Goal: Task Accomplishment & Management: Complete application form

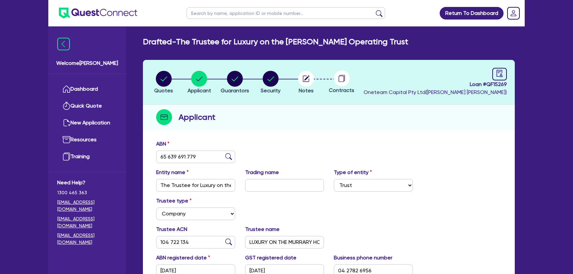
select select "TRUST"
select select "COMPANY"
select select "TOURISM"
select select "RECREATION_SERVICE_PROVIDERS"
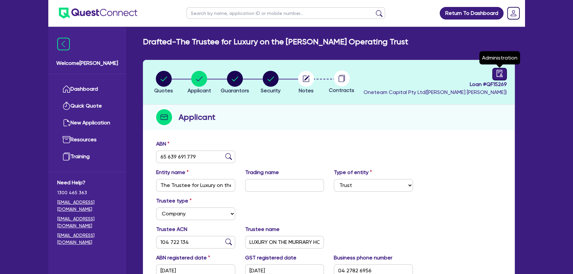
click at [499, 73] on icon "audit" at bounding box center [499, 73] width 7 height 7
select select "DRAFTED_NEW"
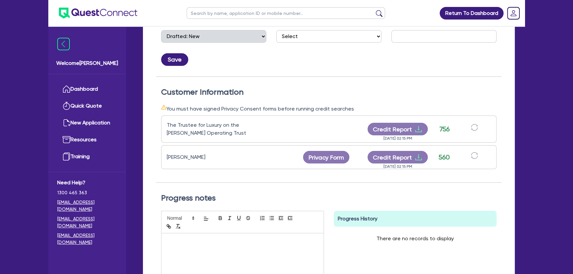
scroll to position [150, 0]
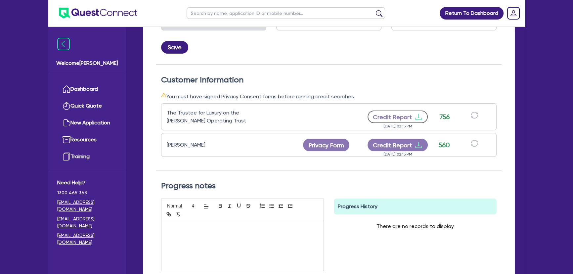
click at [420, 118] on icon "download" at bounding box center [419, 117] width 8 height 8
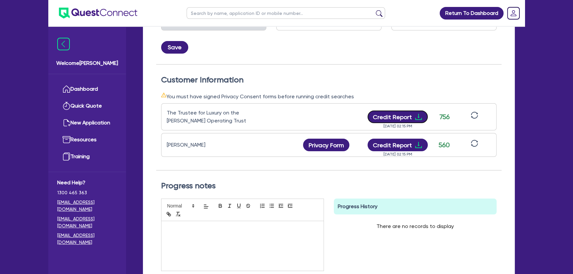
scroll to position [90, 0]
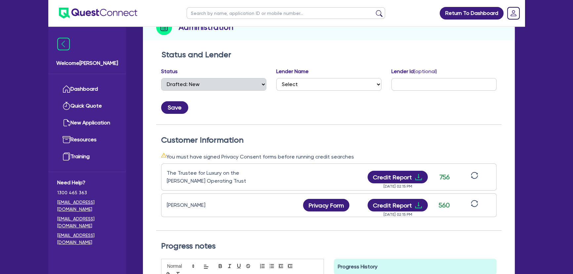
click at [226, 184] on div "The Trustee for Luxury on the [PERSON_NAME] Operating Trust Credit Report [DATE…" at bounding box center [329, 177] width 336 height 27
click at [418, 205] on icon "download" at bounding box center [419, 205] width 8 height 8
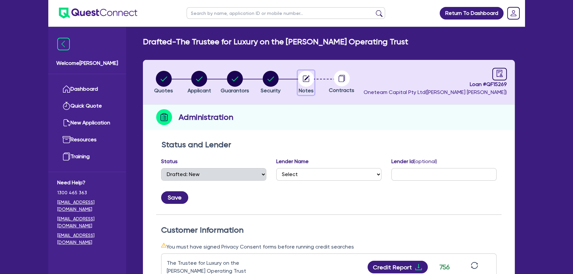
click at [310, 83] on circle "button" at bounding box center [306, 79] width 16 height 16
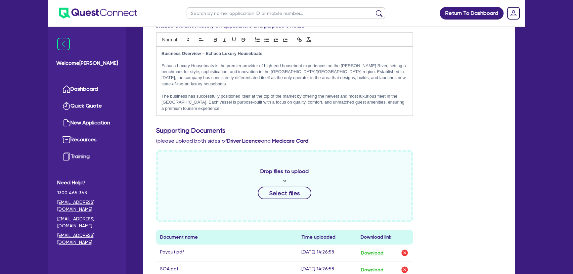
scroll to position [180, 0]
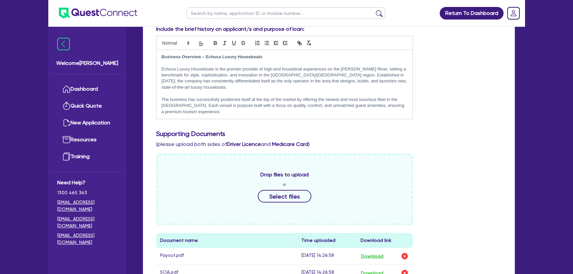
click at [242, 109] on div "Business Overview – Echuca Luxury Houseboats Echuca Luxury Houseboats is the pr…" at bounding box center [285, 84] width 256 height 69
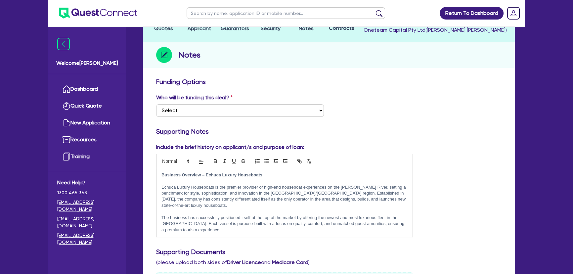
scroll to position [0, 0]
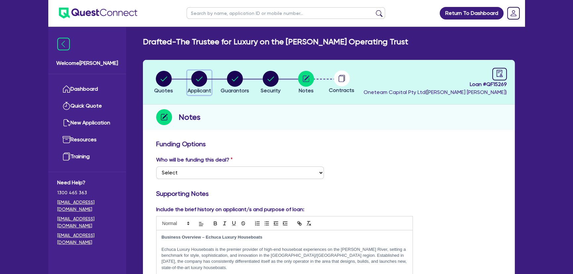
click at [200, 82] on circle "button" at bounding box center [199, 79] width 16 height 16
select select "TRUST"
select select "COMPANY"
select select "TOURISM"
select select "RECREATION_SERVICE_PROVIDERS"
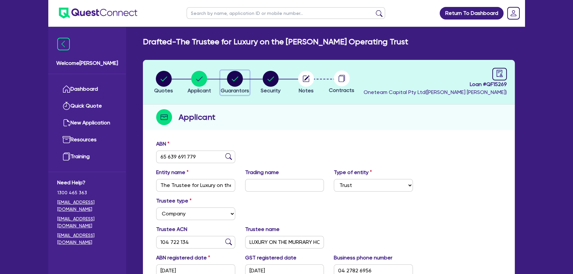
click at [234, 89] on span "Guarantors" at bounding box center [235, 90] width 28 height 6
select select "MR"
select select "VIC"
select select "MARRIED"
select select "PROPERTY"
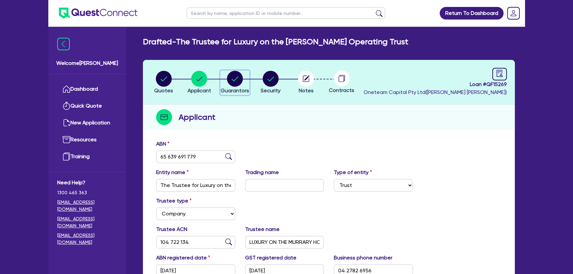
select select "CASH"
select select "VEHICLE"
select select "EQUIPMENT"
select select "MORTGAGE"
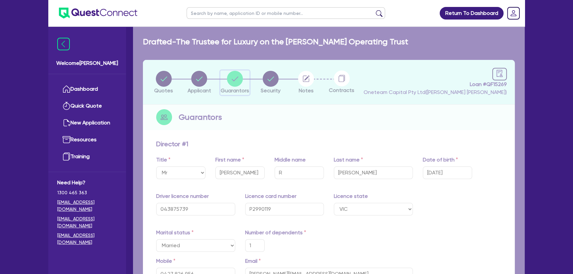
type input "1"
type input "0427 826 956"
type input "1,700,000"
type input "105,000"
type input "50,000"
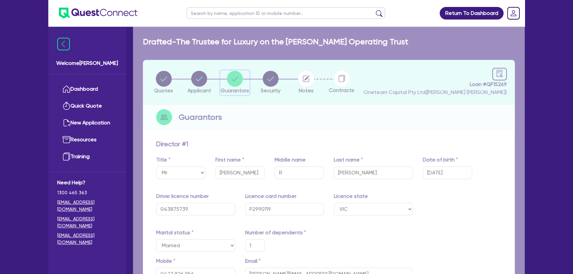
type input "40,000"
type input "1,000,000"
type input "4,500"
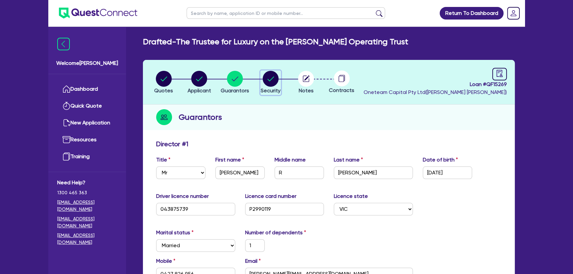
click at [272, 80] on circle "button" at bounding box center [271, 79] width 16 height 16
select select "CARS_AND_LIGHT_TRUCKS"
select select "PASSENGER_VEHICLES"
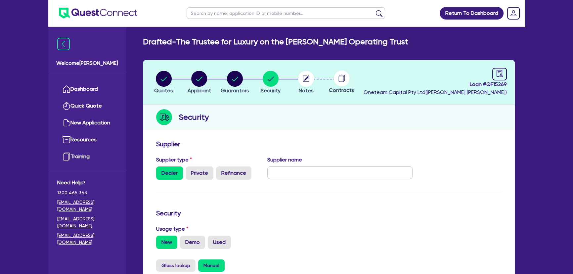
click at [315, 80] on li "Notes" at bounding box center [306, 82] width 36 height 23
click at [307, 79] on circle "button" at bounding box center [306, 79] width 16 height 16
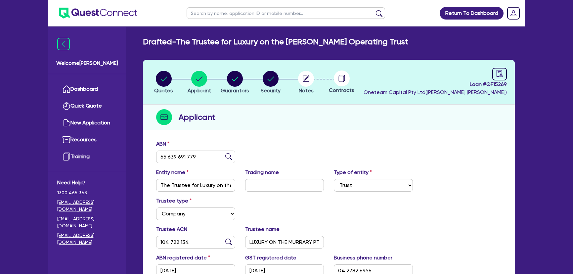
select select "TRUST"
select select "COMPANY"
select select "TOURISM"
select select "RECREATION_SERVICE_PROVIDERS"
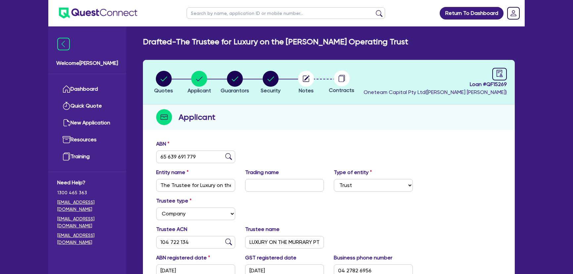
select select "TRUST"
select select "COMPANY"
select select "TOURISM"
select select "RECREATION_SERVICE_PROVIDERS"
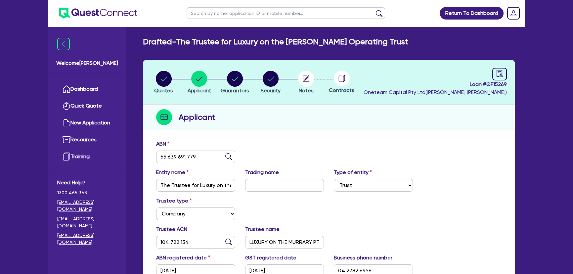
click at [320, 147] on div "ABN 65 639 691 779" at bounding box center [329, 154] width 356 height 28
click at [278, 86] on button "Security" at bounding box center [271, 83] width 21 height 24
select select "CARS_AND_LIGHT_TRUCKS"
select select "PASSENGER_VEHICLES"
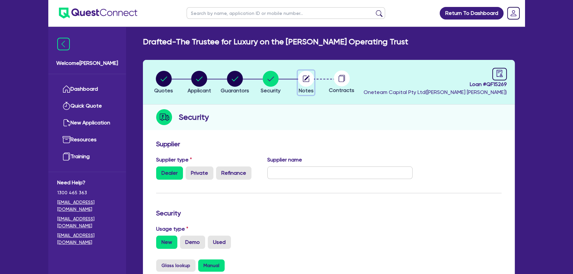
click at [308, 79] on circle "button" at bounding box center [306, 79] width 16 height 16
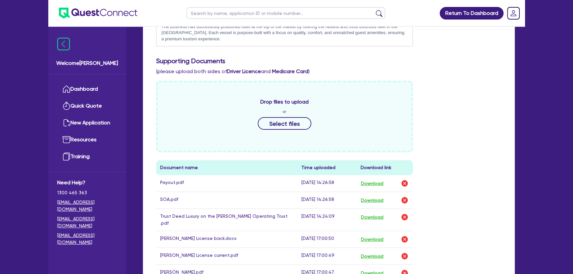
scroll to position [361, 0]
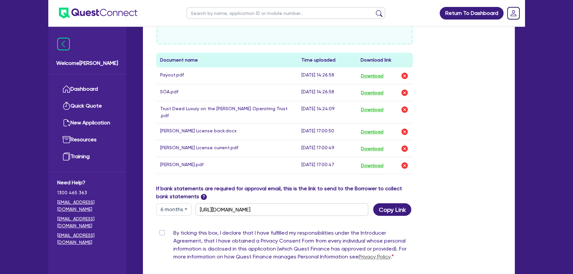
click at [173, 229] on label "By ticking this box, I declare that I have fulfilled my responsibilities under …" at bounding box center [293, 246] width 240 height 34
click at [162, 229] on input "By ticking this box, I declare that I have fulfilled my responsibilities under …" at bounding box center [158, 232] width 5 height 6
checkbox input "true"
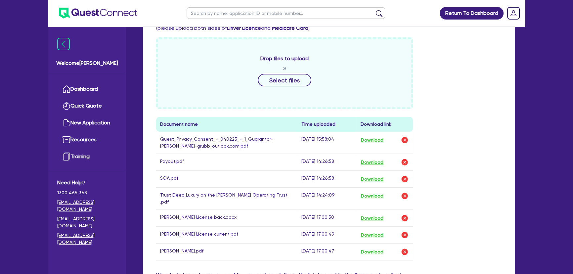
scroll to position [331, 0]
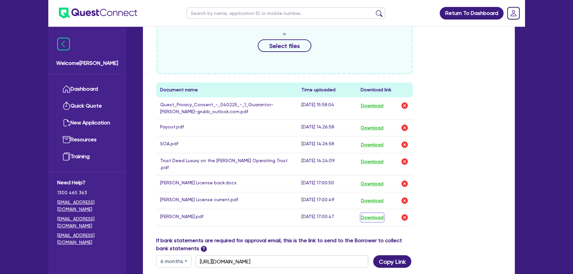
click at [378, 213] on button "Download" at bounding box center [372, 217] width 23 height 9
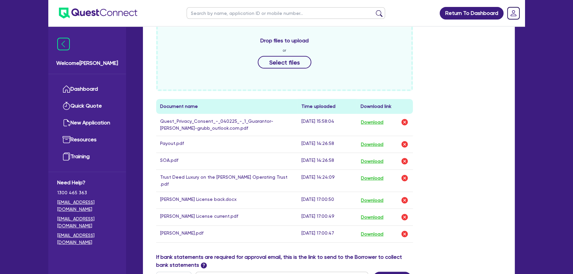
scroll to position [301, 0]
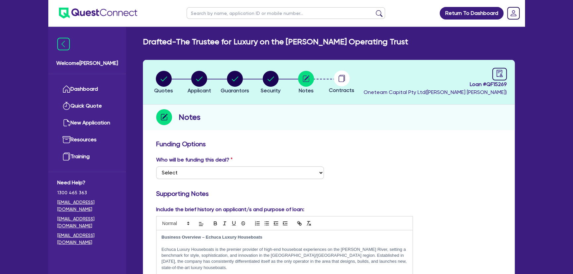
click at [509, 70] on header "Quotes Applicant Guarantors Security Notes Contracts Loan # QF15269 Oneteam Cap…" at bounding box center [329, 82] width 372 height 45
click at [504, 73] on link at bounding box center [500, 74] width 15 height 13
select select "DRAFTED_NEW"
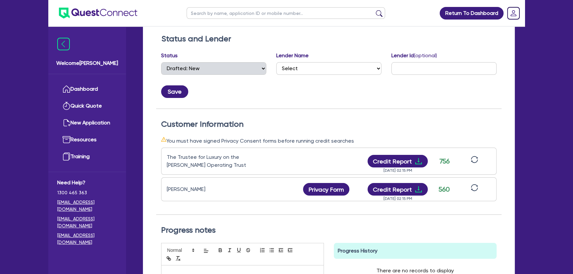
scroll to position [234, 0]
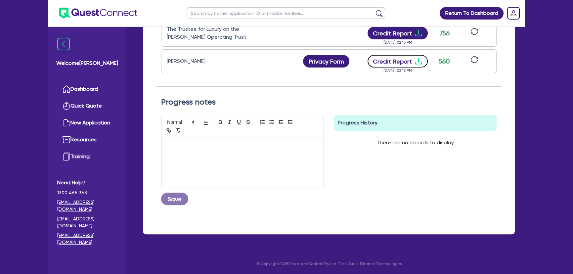
click at [418, 59] on icon "download" at bounding box center [418, 61] width 7 height 6
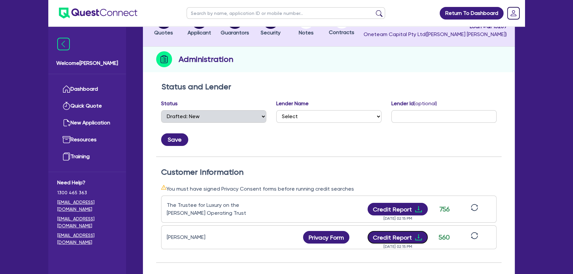
scroll to position [23, 0]
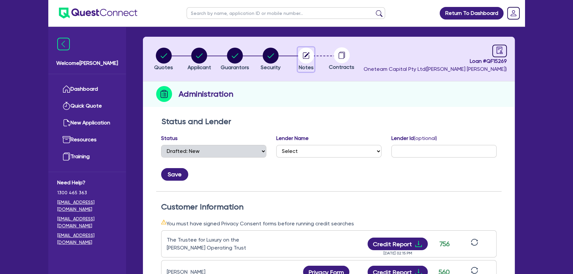
click at [308, 66] on span "Notes" at bounding box center [306, 67] width 15 height 6
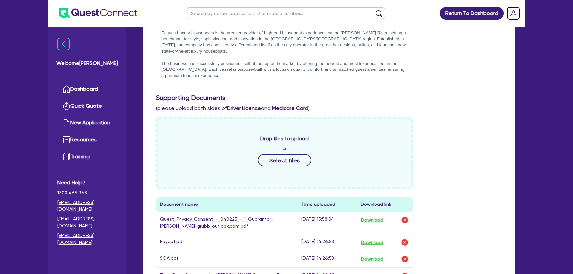
scroll to position [301, 0]
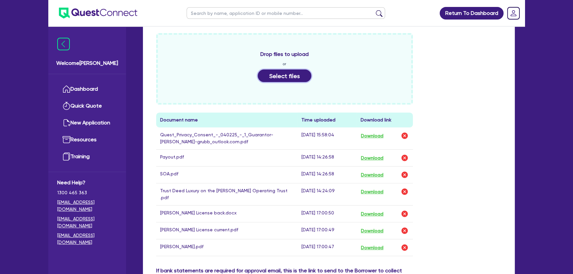
click at [300, 72] on button "Select files" at bounding box center [285, 76] width 54 height 13
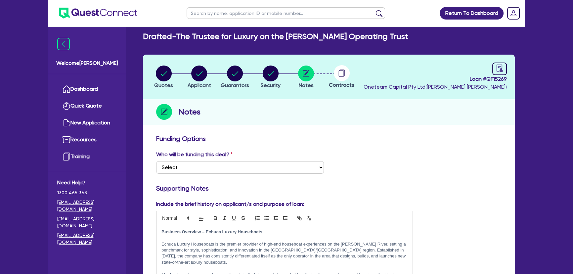
scroll to position [0, 0]
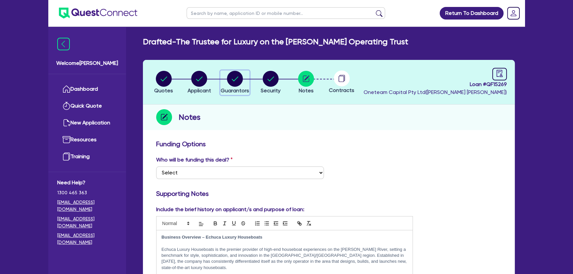
click at [237, 83] on circle "button" at bounding box center [235, 79] width 16 height 16
select select "MR"
select select "VIC"
select select "MARRIED"
select select "PROPERTY"
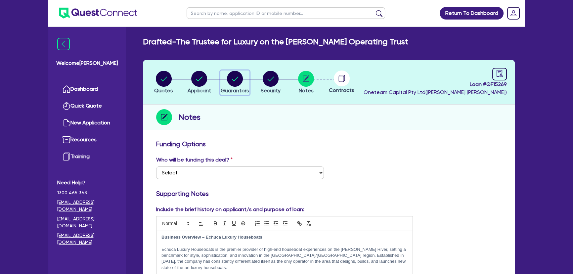
select select "CASH"
select select "VEHICLE"
select select "EQUIPMENT"
select select "MORTGAGE"
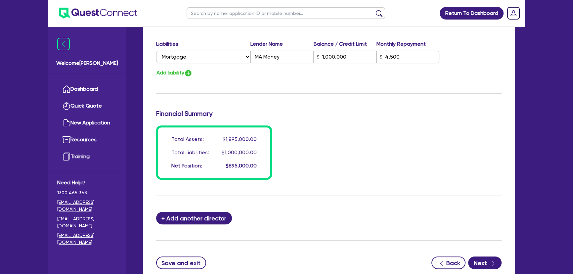
scroll to position [543, 0]
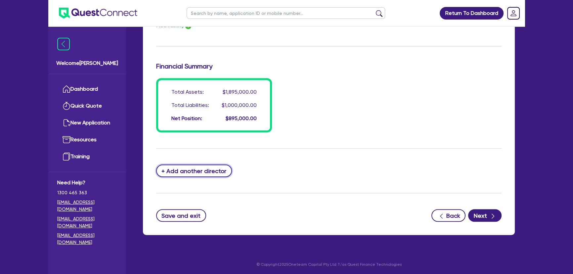
click at [205, 169] on button "+ Add another director" at bounding box center [194, 171] width 76 height 13
type input "1"
type input "0427826956"
type input "1700000"
type input "105000"
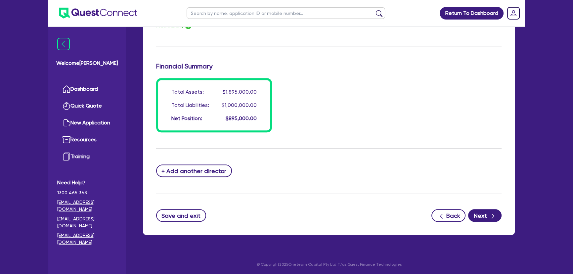
type input "50000"
type input "40000"
type input "1000000"
type input "4500"
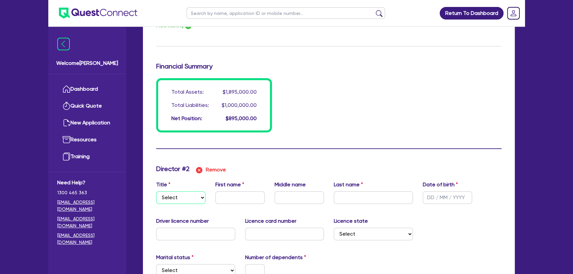
click at [179, 194] on select "Select Mr Mrs Ms Miss Dr" at bounding box center [180, 197] width 49 height 13
select select "MRS"
click at [156, 191] on select "Select Mr Mrs Ms Miss Dr" at bounding box center [180, 197] width 49 height 13
type input "1"
type input "0427826956"
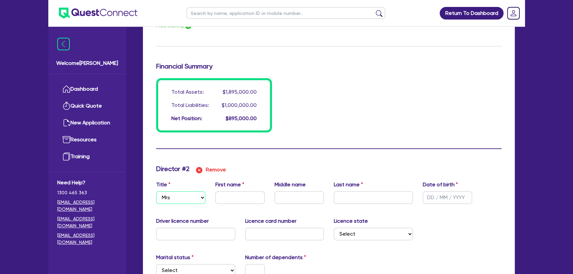
type input "1700000"
type input "105000"
type input "50000"
type input "40000"
type input "1000000"
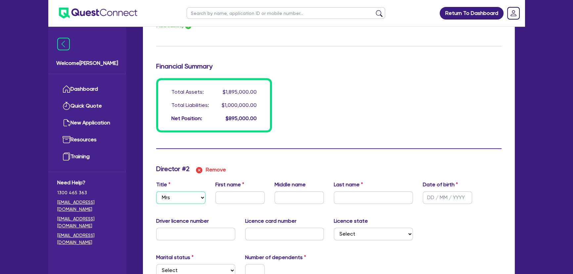
type input "4500"
click at [238, 195] on input "text" at bounding box center [240, 197] width 49 height 13
type input "1"
type input "0427 826 956"
type input "1,700,000"
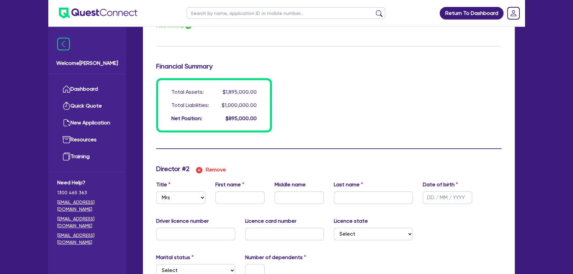
type input "105,000"
type input "50,000"
type input "40,000"
type input "1,000,000"
type input "4,500"
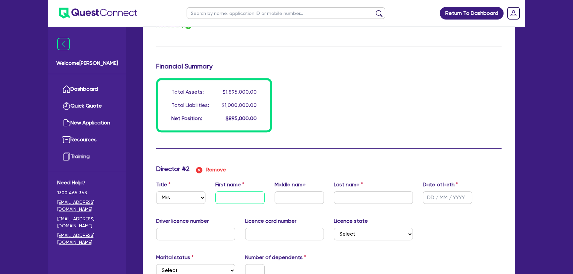
click at [240, 194] on input "text" at bounding box center [240, 197] width 49 height 13
type input "1"
type input "0427826956"
type input "1700000"
type input "105000"
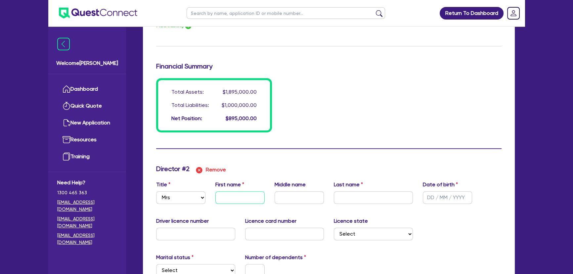
type input "50000"
type input "40000"
type input "1000000"
type input "4500"
type input "An"
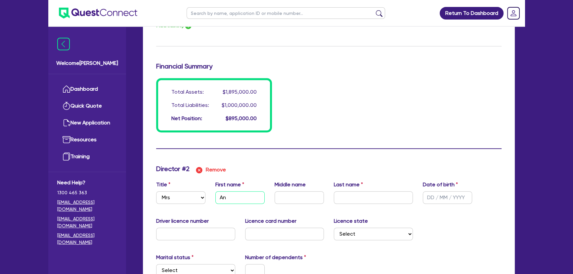
type input "1"
type input "0427826956"
type input "1700000"
type input "105000"
type input "50000"
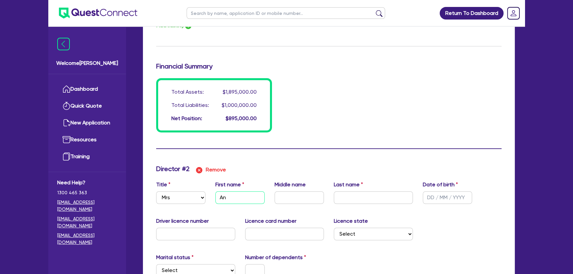
type input "40000"
type input "1000000"
type input "4500"
type input "1"
type input "0427826956"
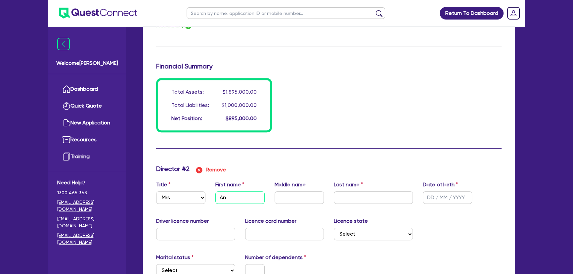
type input "1700000"
type input "105000"
type input "50000"
type input "40000"
type input "1000000"
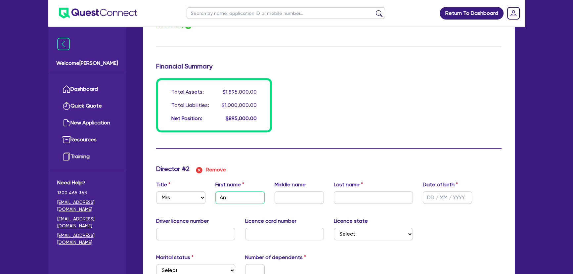
type input "4500"
type input "Ann"
type input "1"
type input "0427826956"
type input "1700000"
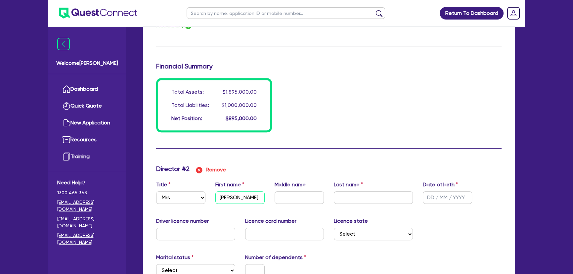
type input "105000"
type input "50000"
type input "40000"
type input "1000000"
type input "4500"
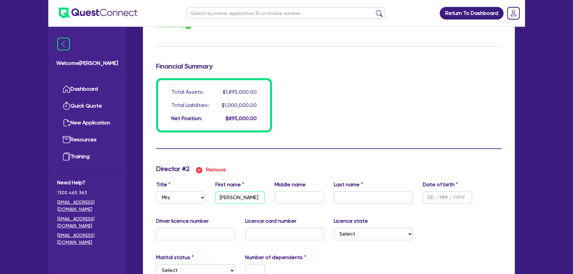
type input "Anne"
type input "1"
type input "0427826956"
type input "1700000"
type input "105000"
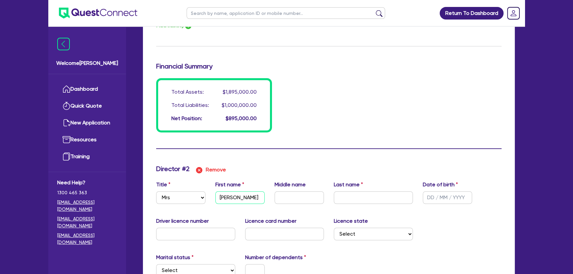
type input "50000"
type input "40000"
type input "1000000"
type input "4500"
type input "Anne-"
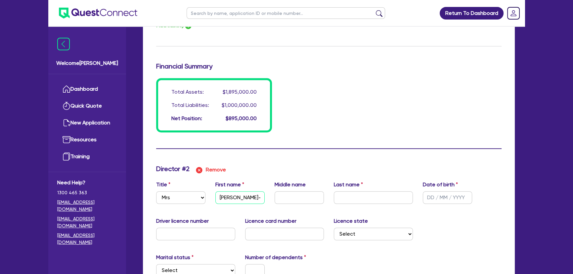
type input "1"
type input "0427826956"
type input "1700000"
type input "105000"
type input "50000"
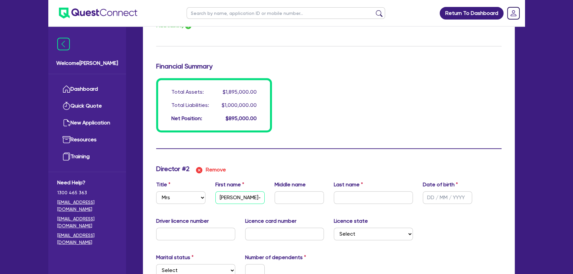
type input "40000"
type input "1000000"
type input "4500"
type input "Anne-m"
type input "1"
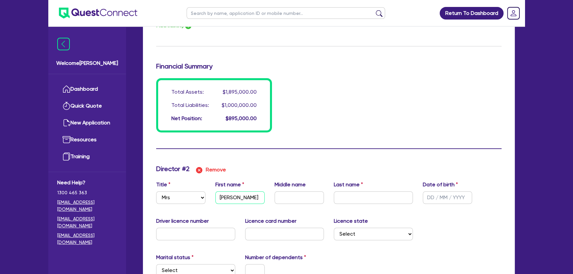
type input "0427826956"
type input "1700000"
type input "105000"
type input "50000"
type input "40000"
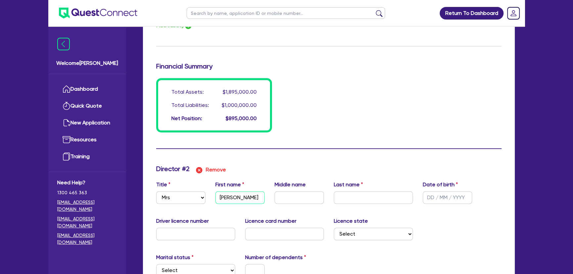
type input "1000000"
type input "4500"
type input "Anne-ma"
type input "1"
type input "0427826956"
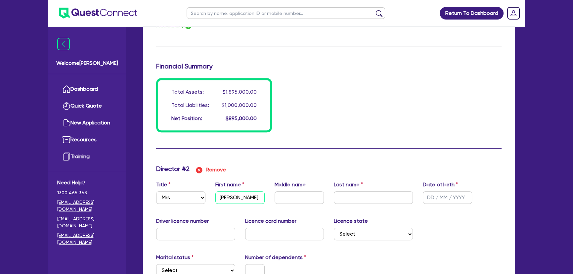
type input "1700000"
type input "105000"
type input "50000"
type input "40000"
type input "1000000"
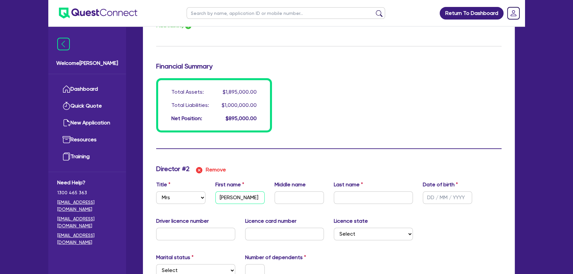
type input "4500"
type input "Anne-mar"
type input "1"
type input "0427826956"
type input "1700000"
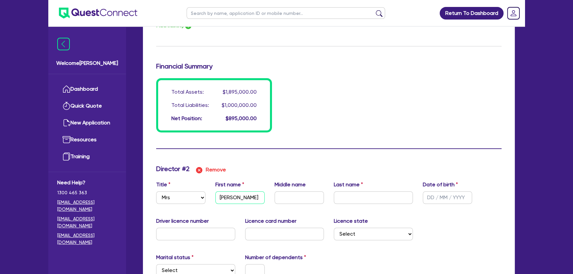
type input "105000"
type input "50000"
type input "40000"
type input "1000000"
type input "4500"
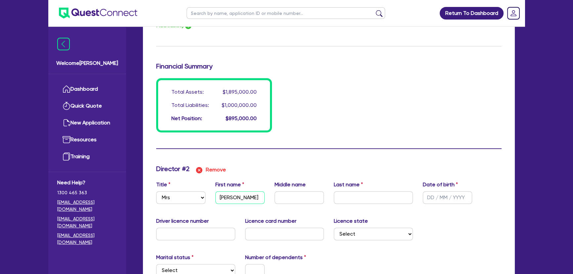
type input "Anne-maree"
type input "1"
type input "0427826956"
type input "1700000"
type input "105000"
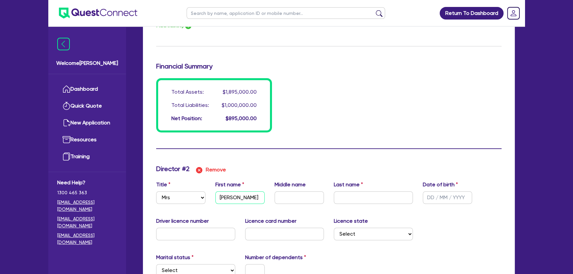
type input "50000"
type input "40000"
type input "1000000"
type input "4500"
type input "Anne-maree"
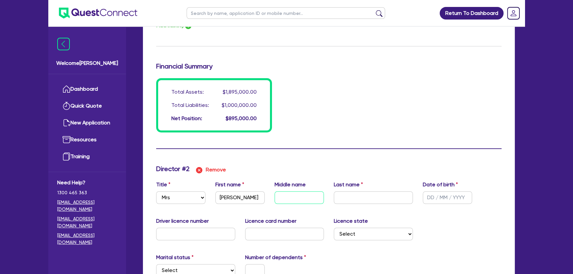
click at [303, 202] on input "text" at bounding box center [299, 197] width 49 height 13
click at [351, 197] on input "text" at bounding box center [373, 197] width 79 height 13
type input "G"
type input "1"
type input "0427826956"
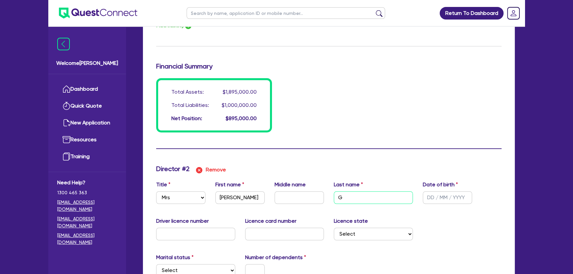
type input "1700000"
type input "105000"
type input "50000"
type input "40000"
type input "1000000"
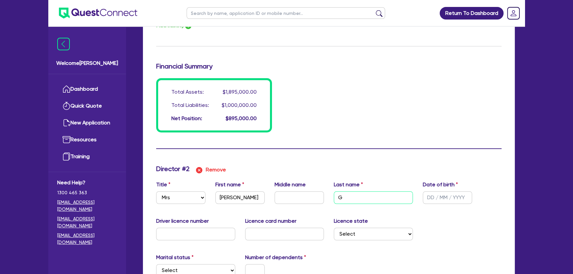
type input "4500"
type input "1"
type input "0427826956"
type input "1700000"
type input "105000"
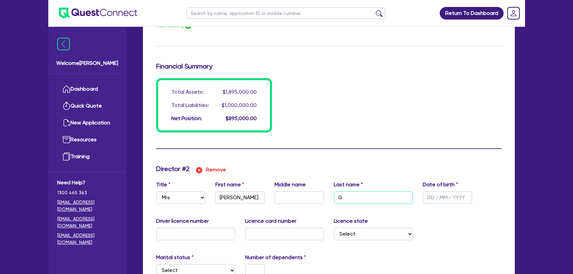
type input "50000"
type input "40000"
type input "1000000"
type input "4500"
type input "Gr"
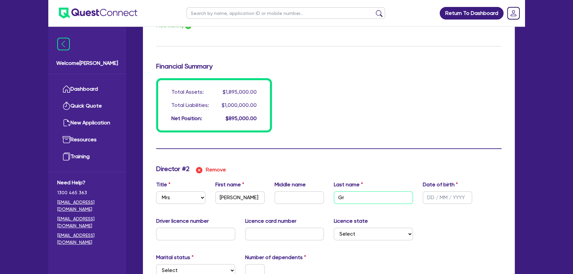
type input "1"
type input "0427826956"
type input "1700000"
type input "105000"
type input "50000"
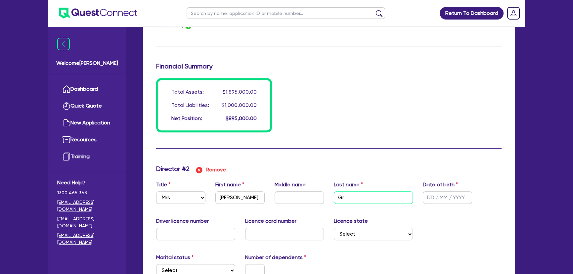
type input "40000"
type input "1000000"
type input "4500"
type input "Gru"
type input "1"
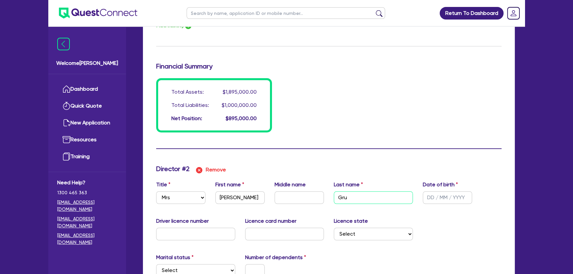
type input "0427826956"
type input "1700000"
type input "105000"
type input "50000"
type input "40000"
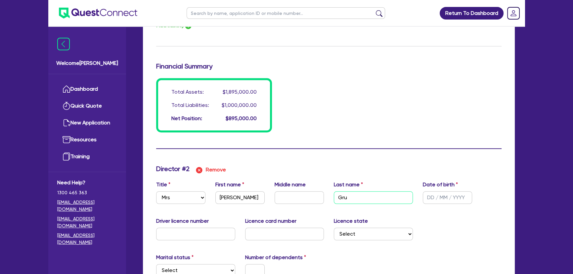
type input "1000000"
type input "4500"
type input "[PERSON_NAME]"
type input "1"
type input "0427826956"
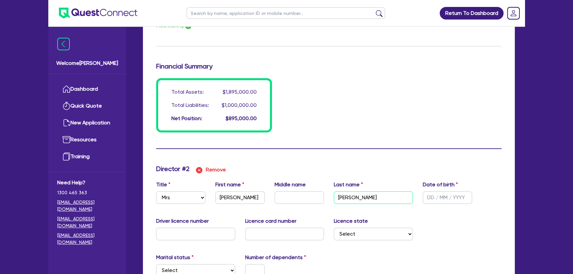
type input "1700000"
type input "105000"
type input "50000"
type input "40000"
type input "1000000"
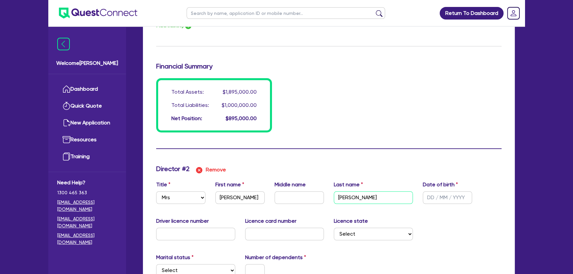
type input "4500"
type input "[PERSON_NAME]"
click at [433, 196] on input "text" at bounding box center [447, 197] width 49 height 13
type input "1"
type input "0427826956"
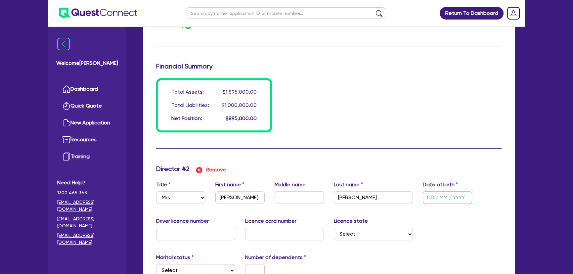
type input "1700000"
type input "105000"
type input "50000"
type input "40000"
type input "1000000"
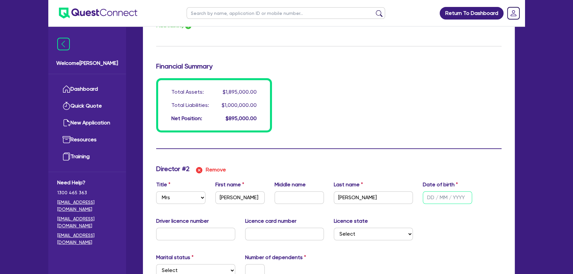
type input "4500"
type input "1 / /"
type input "1"
type input "0427826956"
type input "1700000"
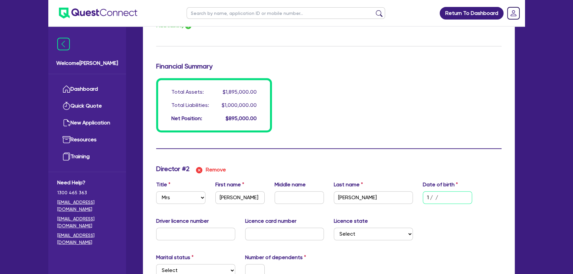
type input "105000"
type input "50000"
type input "40000"
type input "1000000"
type input "4500"
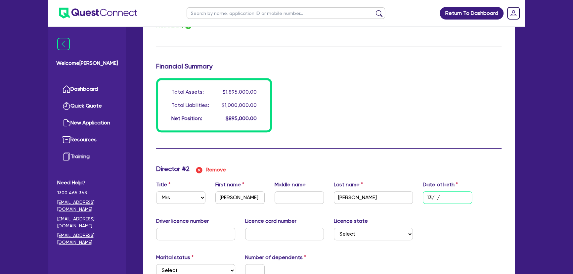
type input "13/0 /"
type input "1"
type input "0427826956"
type input "1700000"
type input "105000"
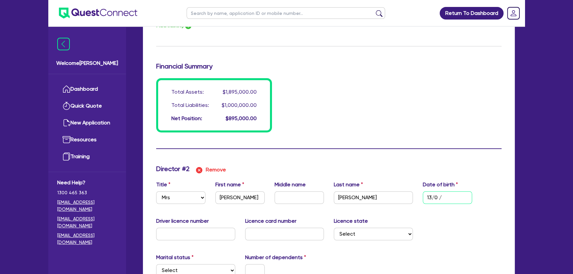
type input "50000"
type input "40000"
type input "1000000"
type input "4500"
type input "13/01/"
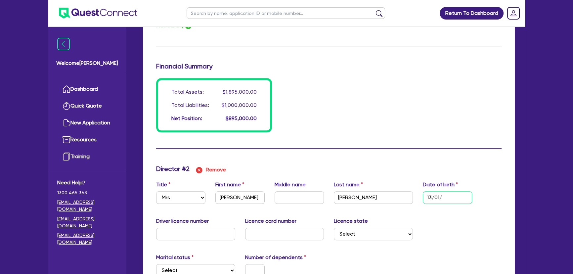
type input "1"
type input "0427826956"
type input "1700000"
type input "105000"
type input "50000"
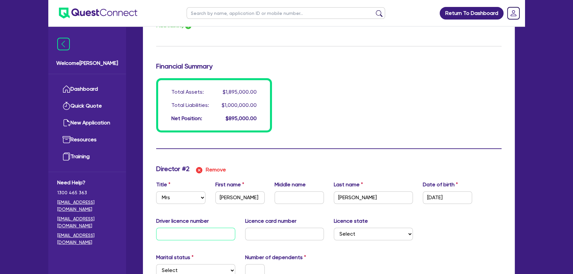
click at [173, 236] on input "text" at bounding box center [195, 234] width 79 height 13
click at [268, 229] on input "text" at bounding box center [284, 234] width 79 height 13
click at [346, 235] on select "Select NSW VIC QLD TAS ACT SA NT WA" at bounding box center [373, 234] width 79 height 13
click at [334, 228] on select "Select NSW VIC QLD TAS ACT SA NT WA" at bounding box center [373, 234] width 79 height 13
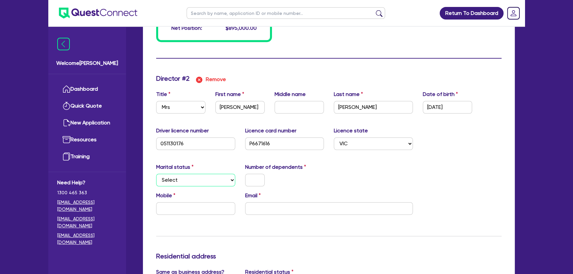
click at [190, 175] on select "Select Single Married De Facto / Partner" at bounding box center [195, 180] width 79 height 13
click at [156, 174] on select "Select Single Married De Facto / Partner" at bounding box center [195, 180] width 79 height 13
click at [243, 184] on div at bounding box center [254, 180] width 29 height 13
click at [250, 182] on input "text" at bounding box center [255, 180] width 20 height 13
click at [194, 214] on div "Mobile Email" at bounding box center [329, 206] width 356 height 28
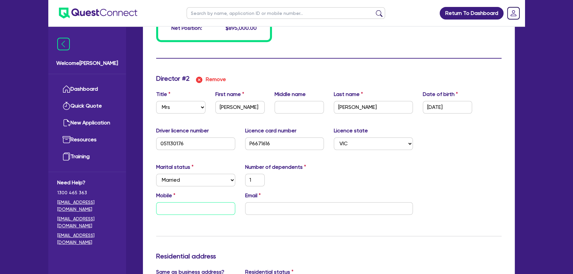
click at [194, 211] on input "text" at bounding box center [195, 208] width 79 height 13
paste input "4881 319 71"
click at [162, 205] on input "4881 319 71" at bounding box center [195, 208] width 79 height 13
click at [326, 212] on input "email" at bounding box center [329, 208] width 168 height 13
click at [294, 202] on input "email" at bounding box center [329, 208] width 168 height 13
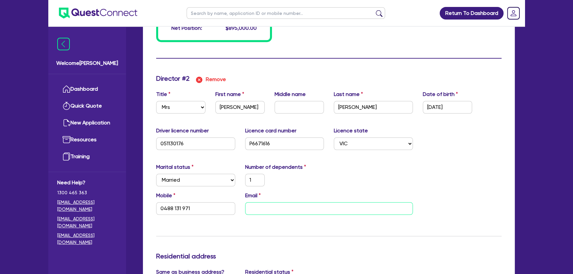
paste input "annemareegrubb@gmail.com"
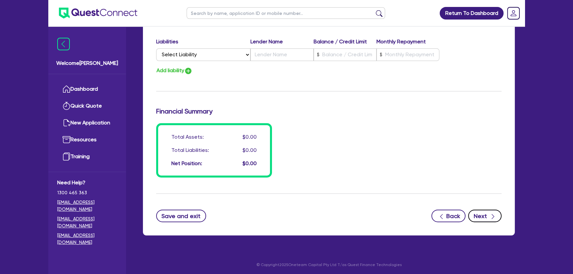
click at [488, 218] on button "Next" at bounding box center [484, 216] width 33 height 13
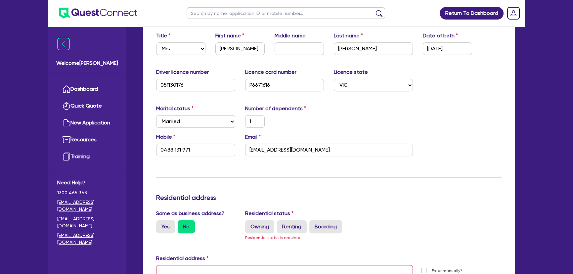
scroll to position [729, 0]
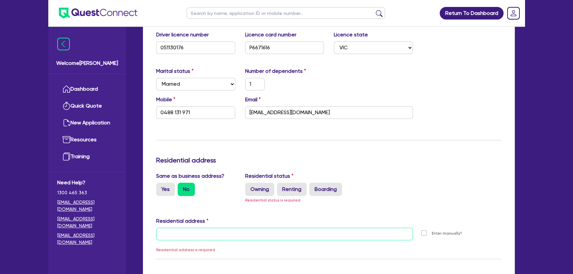
click at [194, 238] on input "text" at bounding box center [284, 234] width 257 height 13
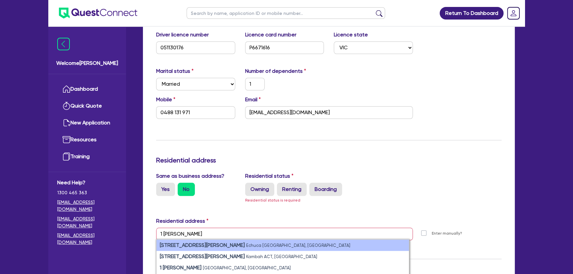
click at [195, 247] on li "1 Hopwood Pl Echuca VIC, Australia" at bounding box center [283, 245] width 253 height 11
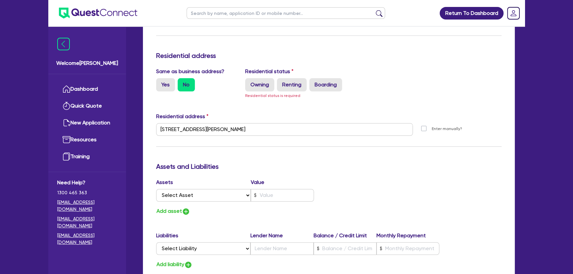
scroll to position [759, 0]
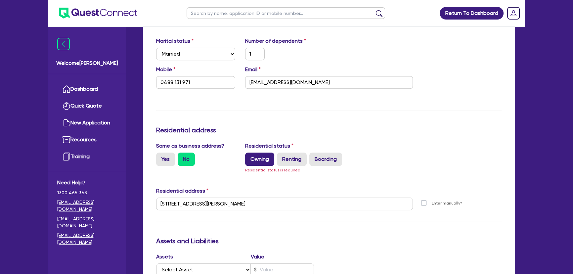
click at [262, 164] on label "Owning" at bounding box center [259, 159] width 29 height 13
click at [250, 157] on input "Owning" at bounding box center [247, 155] width 4 height 4
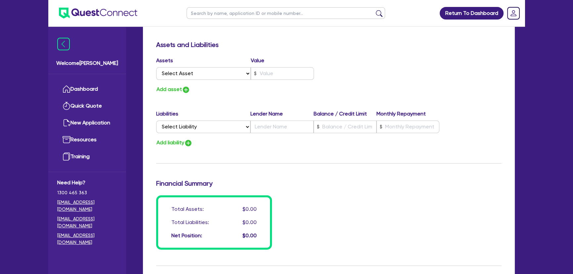
scroll to position [1020, 0]
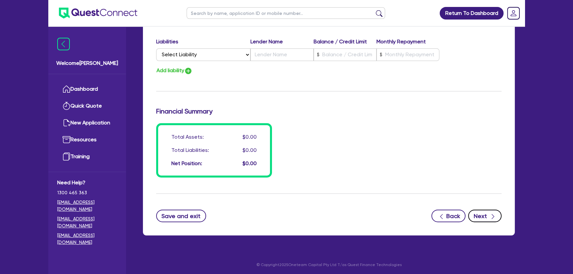
click at [488, 211] on button "Next" at bounding box center [484, 216] width 33 height 13
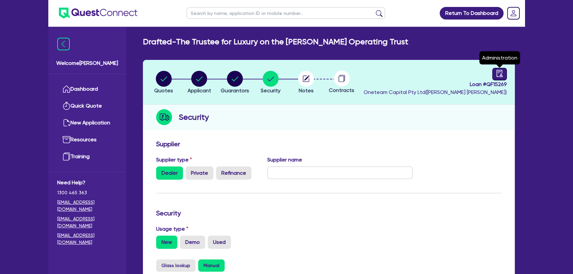
click at [493, 73] on link at bounding box center [500, 74] width 15 height 13
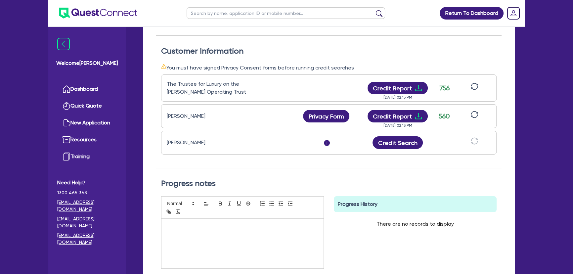
scroll to position [180, 0]
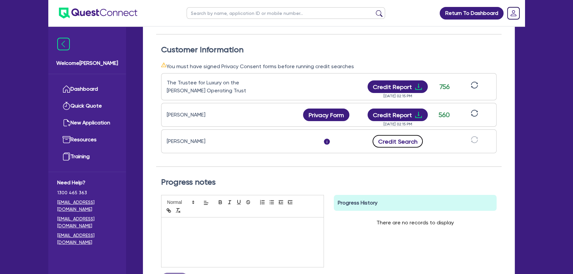
click at [409, 143] on button "Credit Search" at bounding box center [398, 141] width 50 height 13
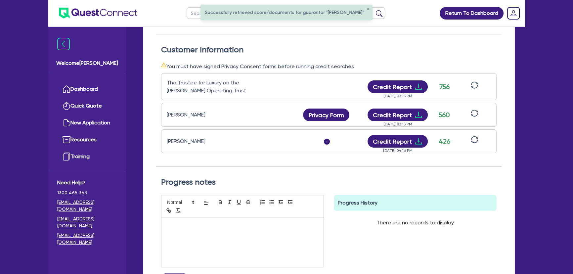
click at [339, 178] on h2 "Progress notes" at bounding box center [329, 182] width 336 height 10
click at [420, 141] on icon "download" at bounding box center [419, 141] width 8 height 8
